Goal: Transaction & Acquisition: Purchase product/service

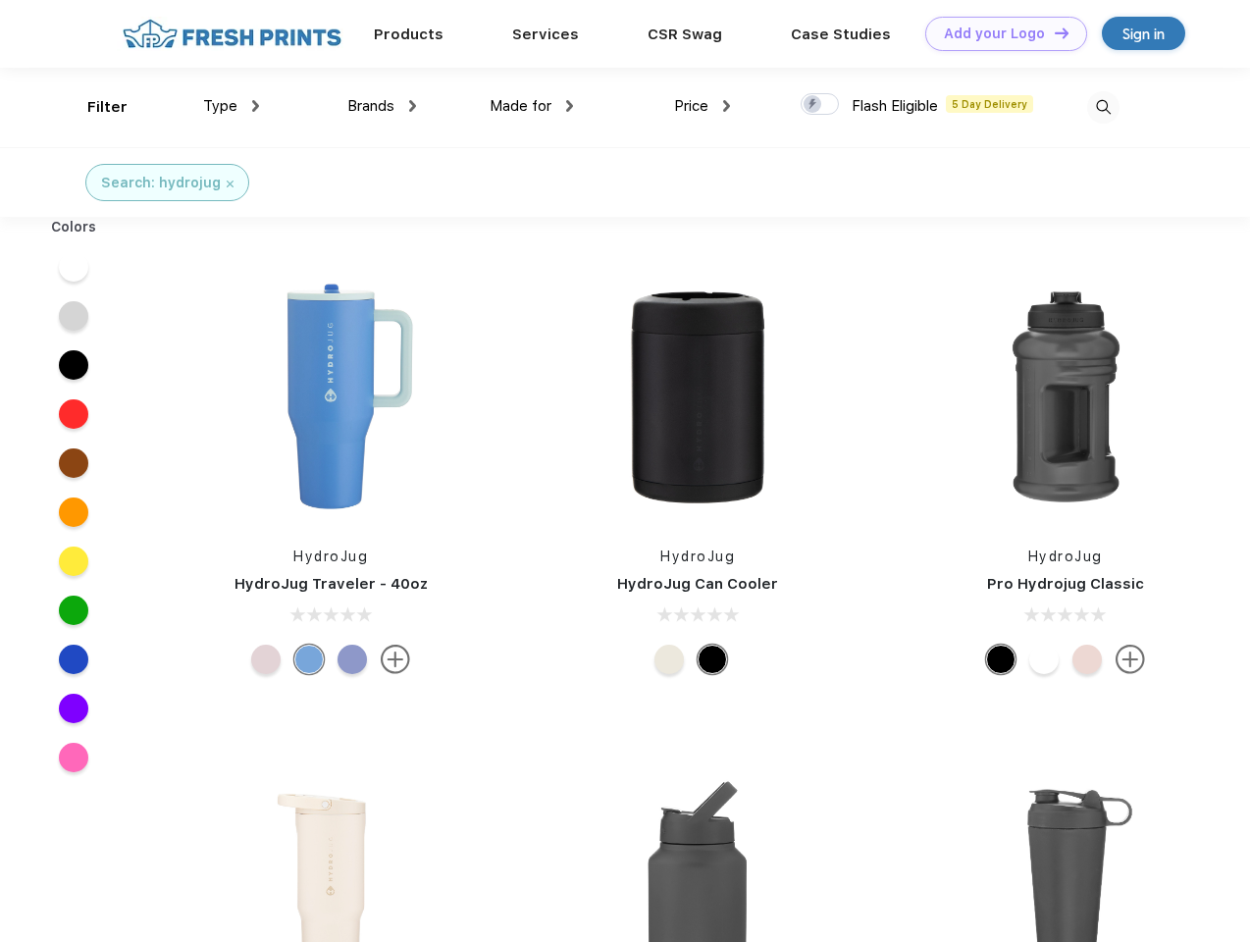
click at [998, 33] on link "Add your Logo Design Tool" at bounding box center [1006, 34] width 162 height 34
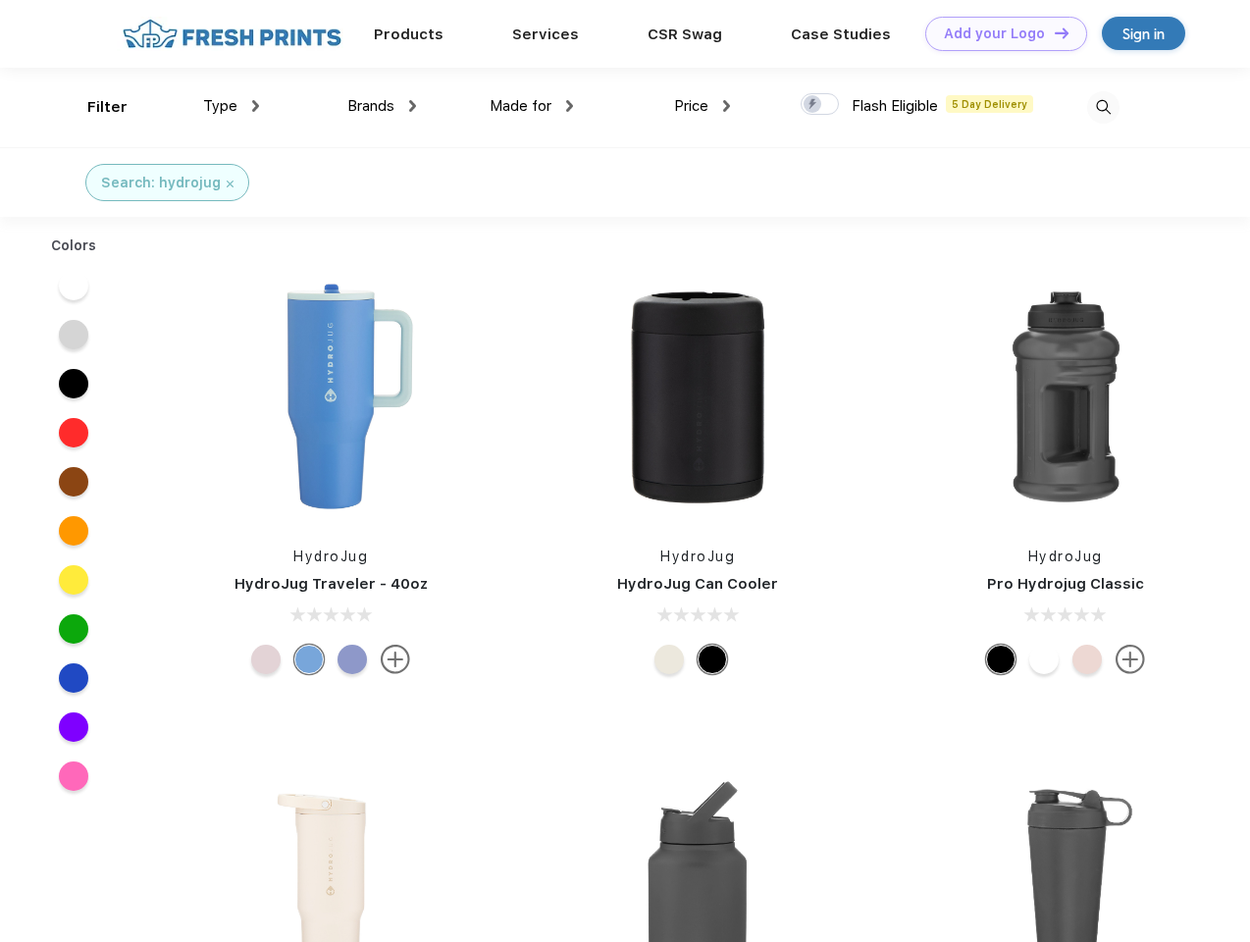
click at [0, 0] on div "Design Tool" at bounding box center [0, 0] width 0 height 0
click at [1052, 32] on link "Add your Logo Design Tool" at bounding box center [1006, 34] width 162 height 34
click at [94, 107] on div "Filter" at bounding box center [107, 107] width 40 height 23
click at [231, 106] on span "Type" at bounding box center [220, 106] width 34 height 18
click at [382, 106] on span "Brands" at bounding box center [370, 106] width 47 height 18
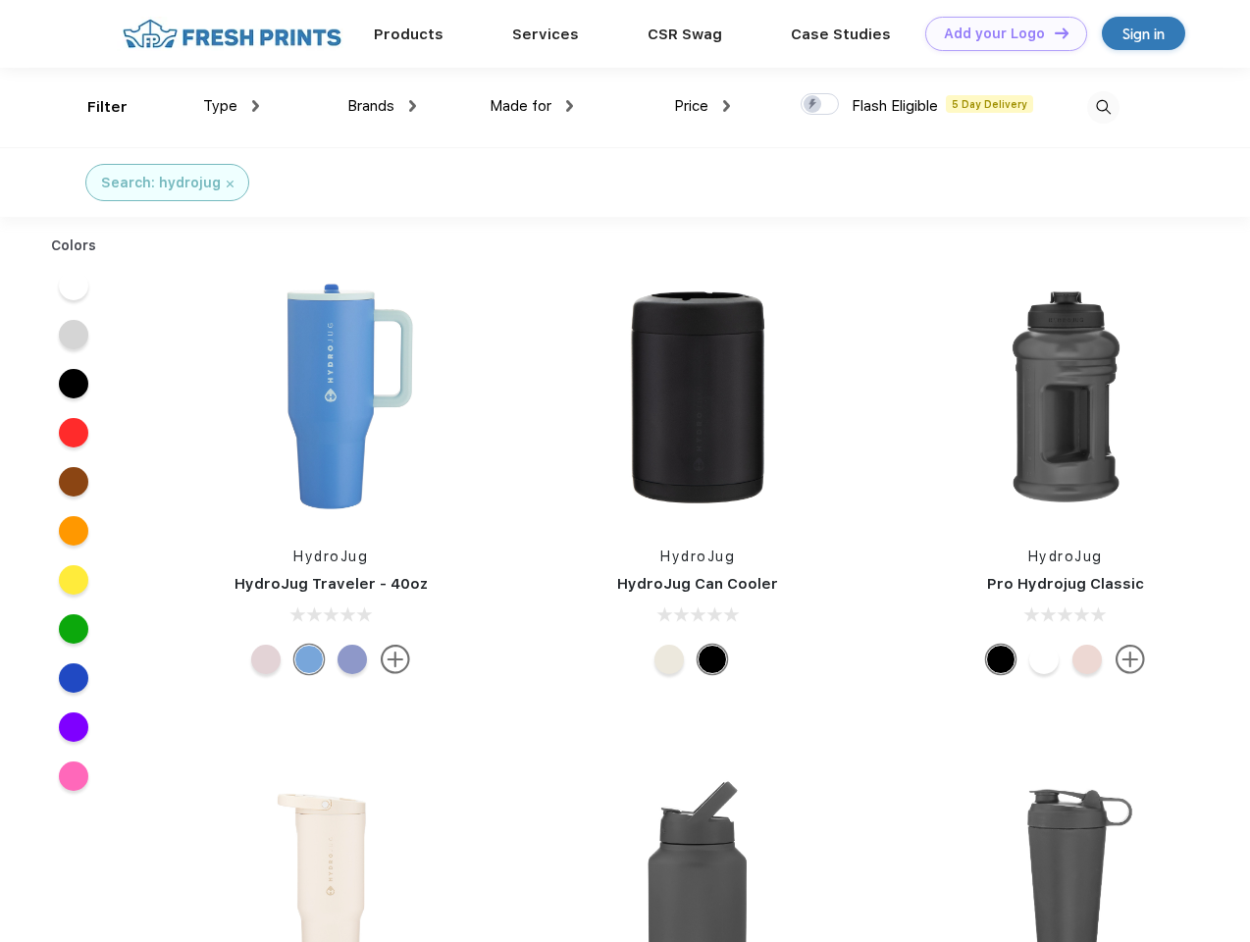
click at [532, 106] on span "Made for" at bounding box center [520, 106] width 62 height 18
click at [702, 106] on span "Price" at bounding box center [691, 106] width 34 height 18
click at [820, 105] on div at bounding box center [819, 104] width 38 height 22
click at [813, 105] on input "checkbox" at bounding box center [806, 98] width 13 height 13
click at [1102, 107] on img at bounding box center [1103, 107] width 32 height 32
